Goal: Book appointment/travel/reservation

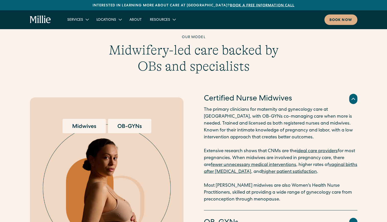
scroll to position [636, 0]
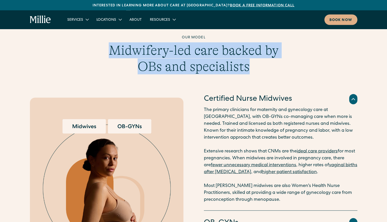
drag, startPoint x: 113, startPoint y: 49, endPoint x: 278, endPoint y: 58, distance: 166.0
click at [278, 58] on h2 "Midwifery-led care backed by OBs and specialists" at bounding box center [193, 58] width 197 height 32
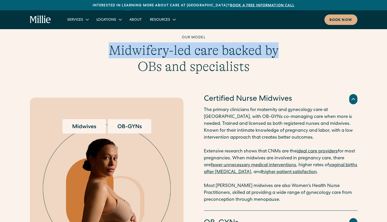
click at [278, 58] on h2 "Midwifery-led care backed by OBs and specialists" at bounding box center [193, 58] width 197 height 32
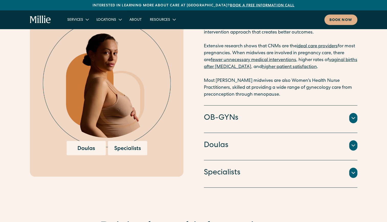
scroll to position [746, 0]
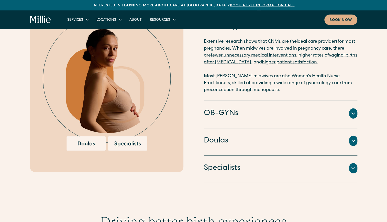
click at [353, 116] on icon at bounding box center [353, 114] width 6 height 6
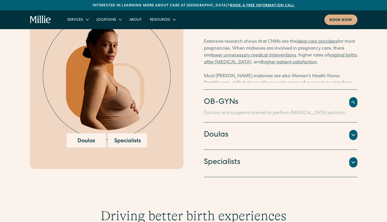
scroll to position [735, 0]
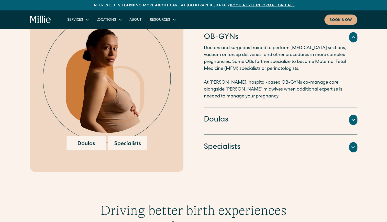
click at [355, 120] on icon at bounding box center [353, 120] width 6 height 6
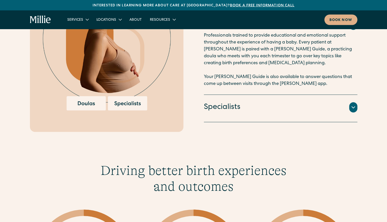
scroll to position [776, 0]
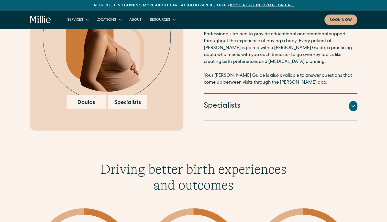
click at [354, 107] on icon at bounding box center [353, 106] width 6 height 6
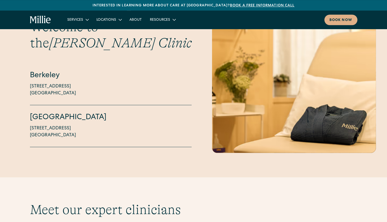
scroll to position [1390, 0]
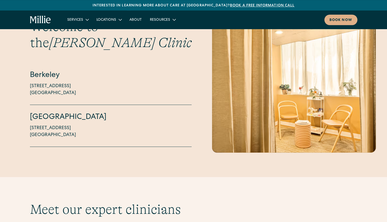
drag, startPoint x: 28, startPoint y: 103, endPoint x: 75, endPoint y: 127, distance: 52.4
click at [75, 127] on div "Welcome to the Millie Clinic Berkeley 2999 Regent Street, Suite 524 Berkeley, C…" at bounding box center [193, 82] width 387 height 139
click at [75, 127] on div "South Bay 1471 Saratoga Ave, Suite 101 San Jose, CA 95129" at bounding box center [111, 126] width 162 height 42
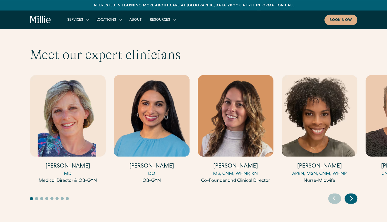
scroll to position [1545, 0]
click at [353, 194] on icon "Next slide" at bounding box center [352, 198] width 8 height 8
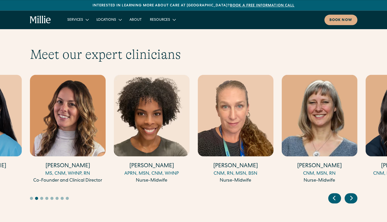
click at [353, 194] on icon "Next slide" at bounding box center [352, 198] width 8 height 8
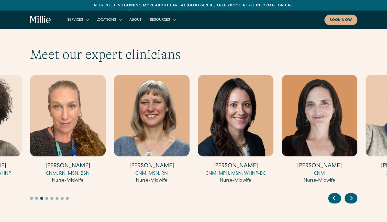
click at [353, 194] on icon "Next slide" at bounding box center [352, 198] width 8 height 8
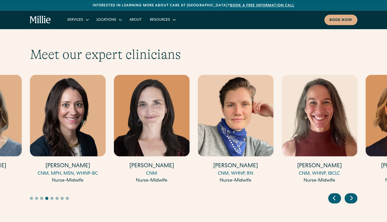
click at [353, 194] on icon "Next slide" at bounding box center [352, 198] width 8 height 8
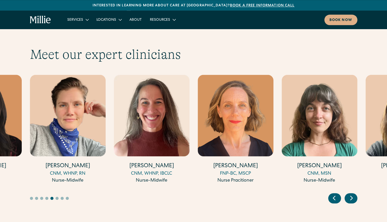
click at [353, 194] on icon "Next slide" at bounding box center [352, 198] width 8 height 8
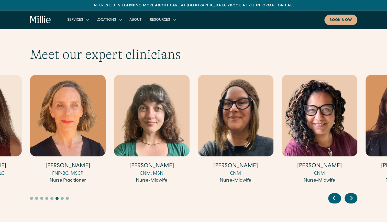
click at [353, 194] on icon "Next slide" at bounding box center [352, 198] width 8 height 8
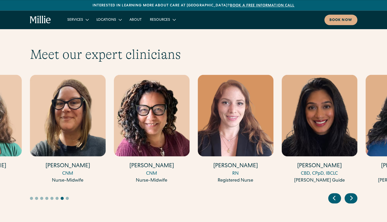
click at [353, 194] on icon "Next slide" at bounding box center [352, 198] width 8 height 8
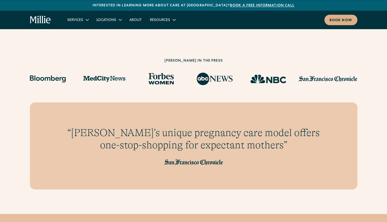
scroll to position [1730, 0]
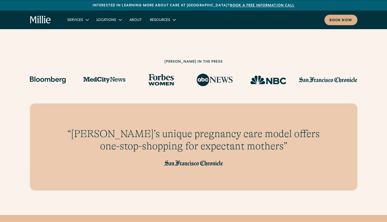
click at [337, 43] on div "Millie in the press" at bounding box center [194, 73] width 328 height 61
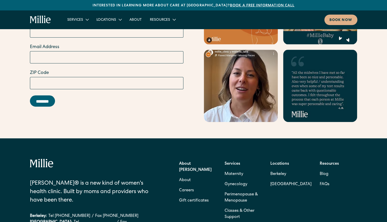
scroll to position [2196, 0]
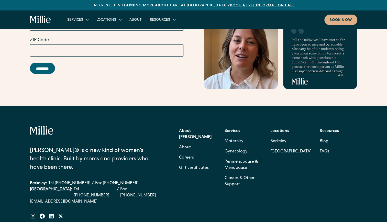
click at [232, 129] on strong "Services" at bounding box center [233, 131] width 16 height 4
click at [158, 30] on link "Blog" at bounding box center [157, 32] width 18 height 8
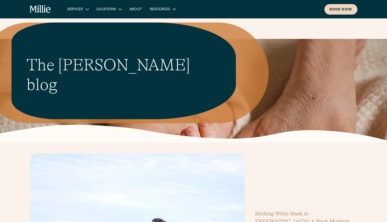
click at [339, 5] on link "Book now" at bounding box center [340, 9] width 33 height 10
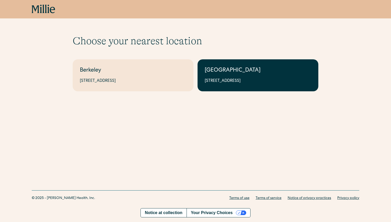
click at [251, 65] on link "South Bay 1471 Saratoga Ave, Suite 101, San Jose, CA 95129" at bounding box center [258, 75] width 121 height 32
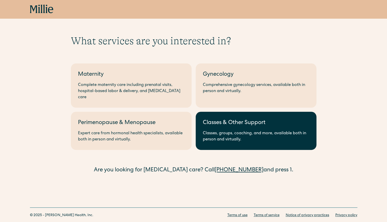
click at [249, 132] on div "Classes, groups, coaching, and more, available both in person and virtually." at bounding box center [256, 136] width 106 height 12
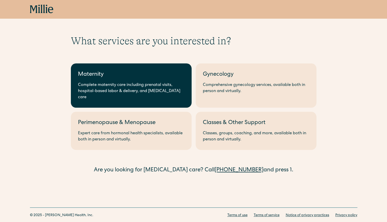
click at [136, 81] on link "Maternity Complete maternity care including prenatal visits, hospital-based lab…" at bounding box center [131, 85] width 121 height 44
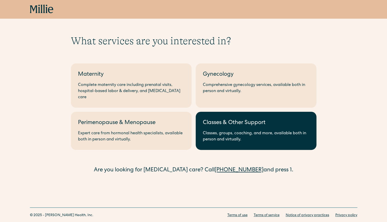
click at [222, 130] on div "Classes, groups, coaching, and more, available both in person and virtually." at bounding box center [256, 136] width 106 height 12
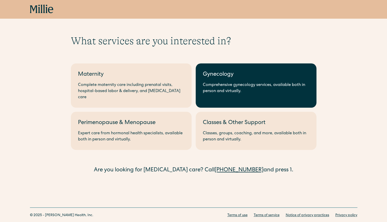
click at [218, 94] on div "Comprehensive gynecology services, available both in person and virtually." at bounding box center [256, 88] width 106 height 12
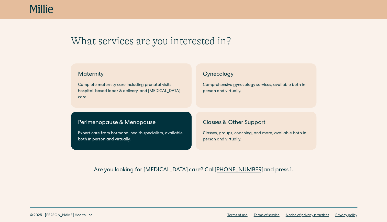
click at [121, 130] on div "Expert care from hormonal health specialists, available both in person and virt…" at bounding box center [131, 136] width 106 height 12
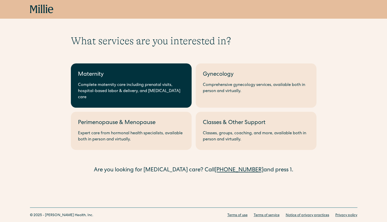
click at [135, 85] on div "Complete maternity care including prenatal visits, hospital-based labor & deliv…" at bounding box center [131, 91] width 106 height 18
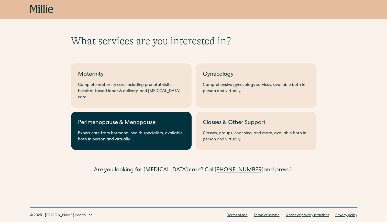
click at [133, 130] on div "Expert care from hormonal health specialists, available both in person and virt…" at bounding box center [131, 136] width 106 height 12
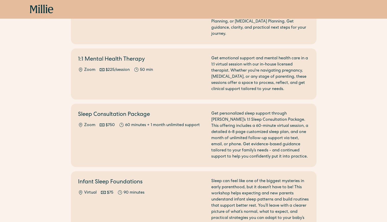
scroll to position [324, 0]
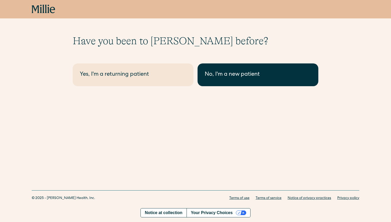
click at [224, 79] on link "No, I'm a new patient" at bounding box center [258, 74] width 121 height 23
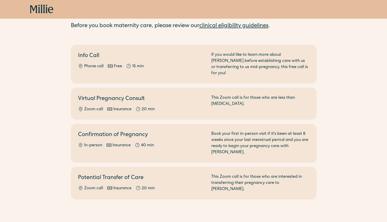
scroll to position [29, 0]
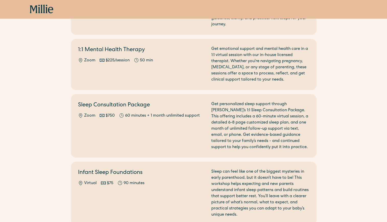
scroll to position [244, 0]
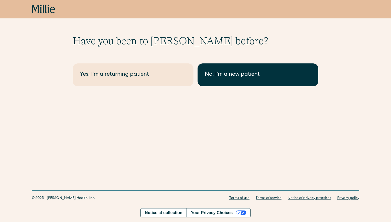
click at [220, 75] on div "No, I'm a new patient" at bounding box center [258, 75] width 106 height 8
click at [230, 85] on link "No, I'm a new patient" at bounding box center [258, 74] width 121 height 23
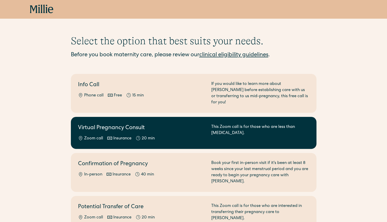
scroll to position [29, 0]
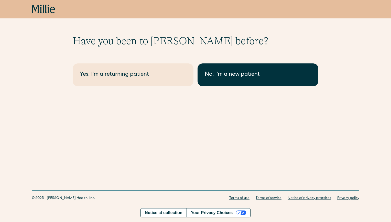
click at [238, 76] on div "No, I'm a new patient" at bounding box center [258, 75] width 106 height 8
